Goal: Learn about a topic

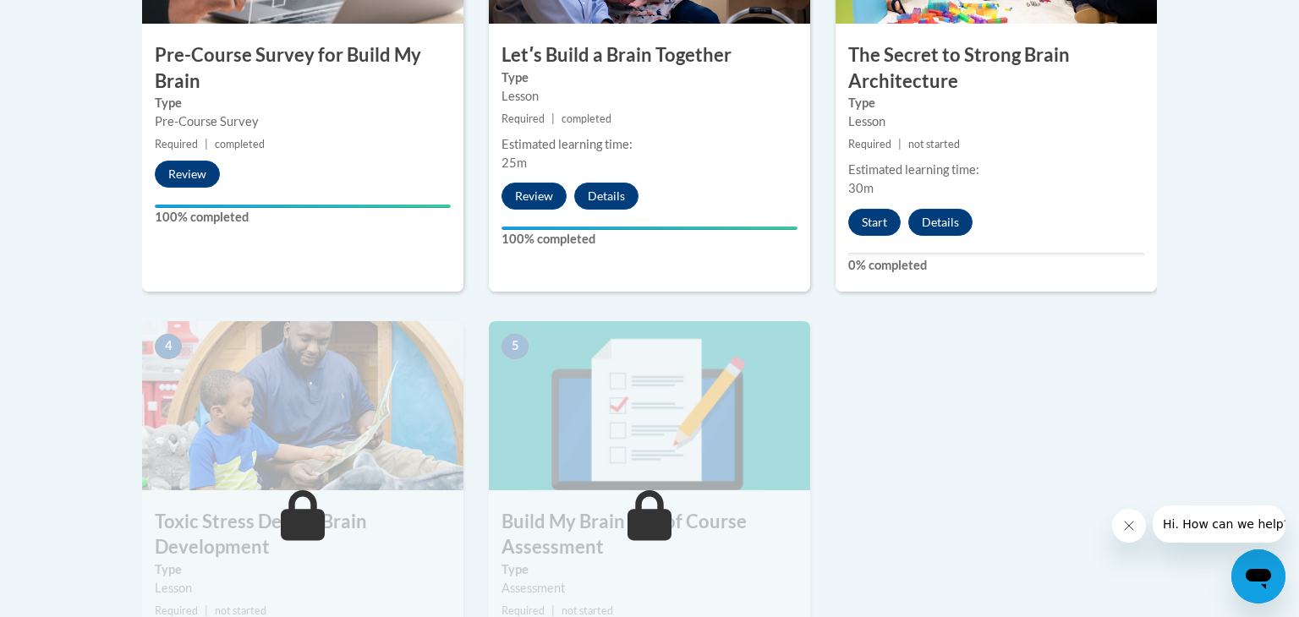
scroll to position [713, 0]
click at [873, 222] on button "Start" at bounding box center [874, 223] width 52 height 27
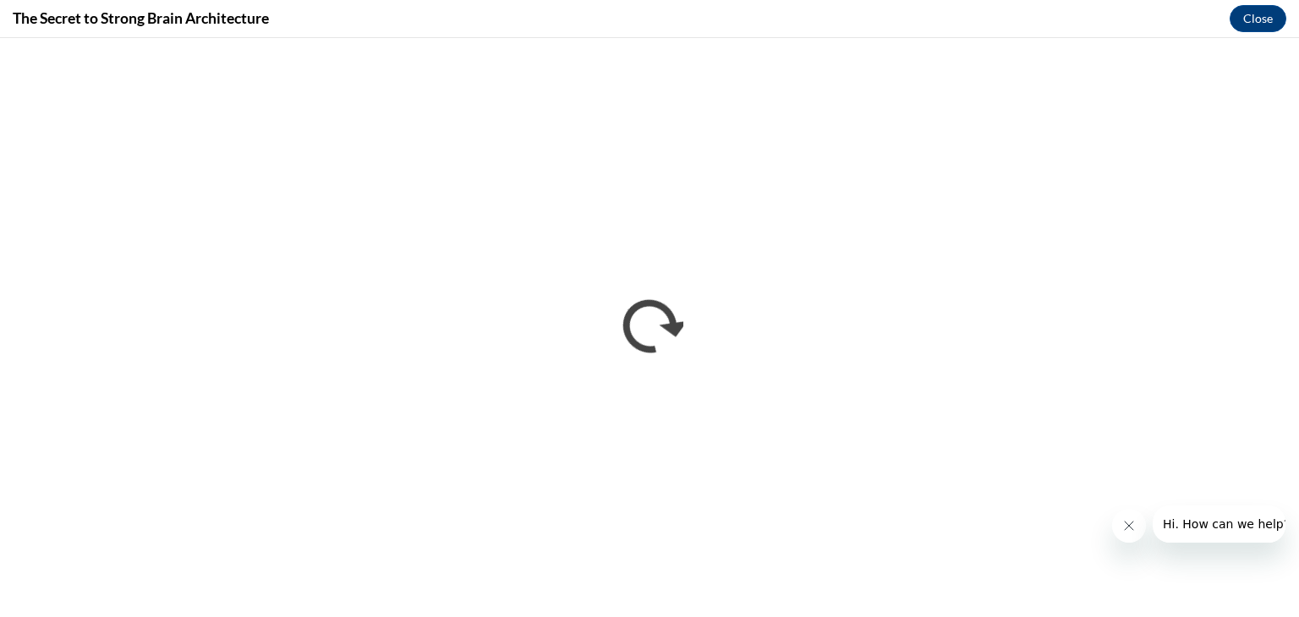
scroll to position [0, 0]
